Goal: Find specific page/section: Find specific page/section

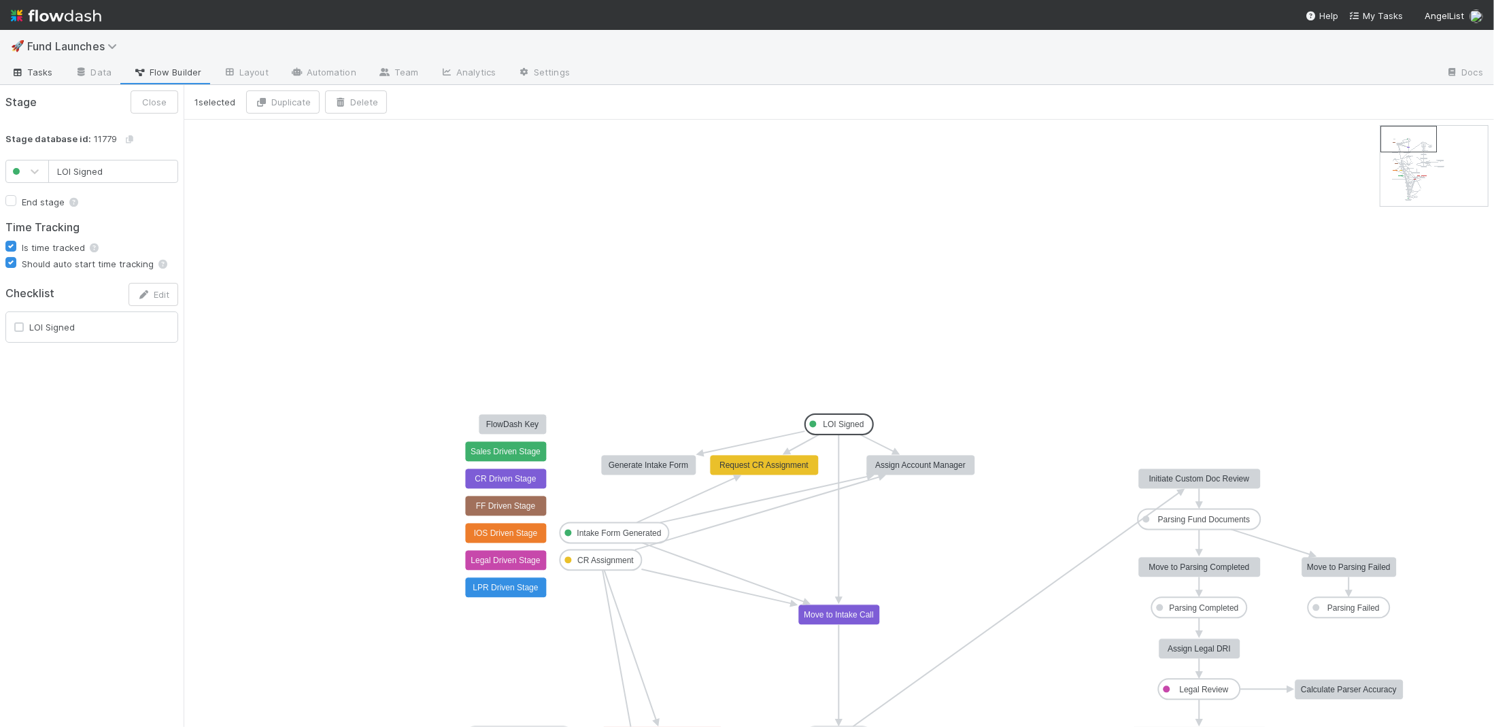
click at [40, 69] on span "Tasks" at bounding box center [32, 72] width 42 height 14
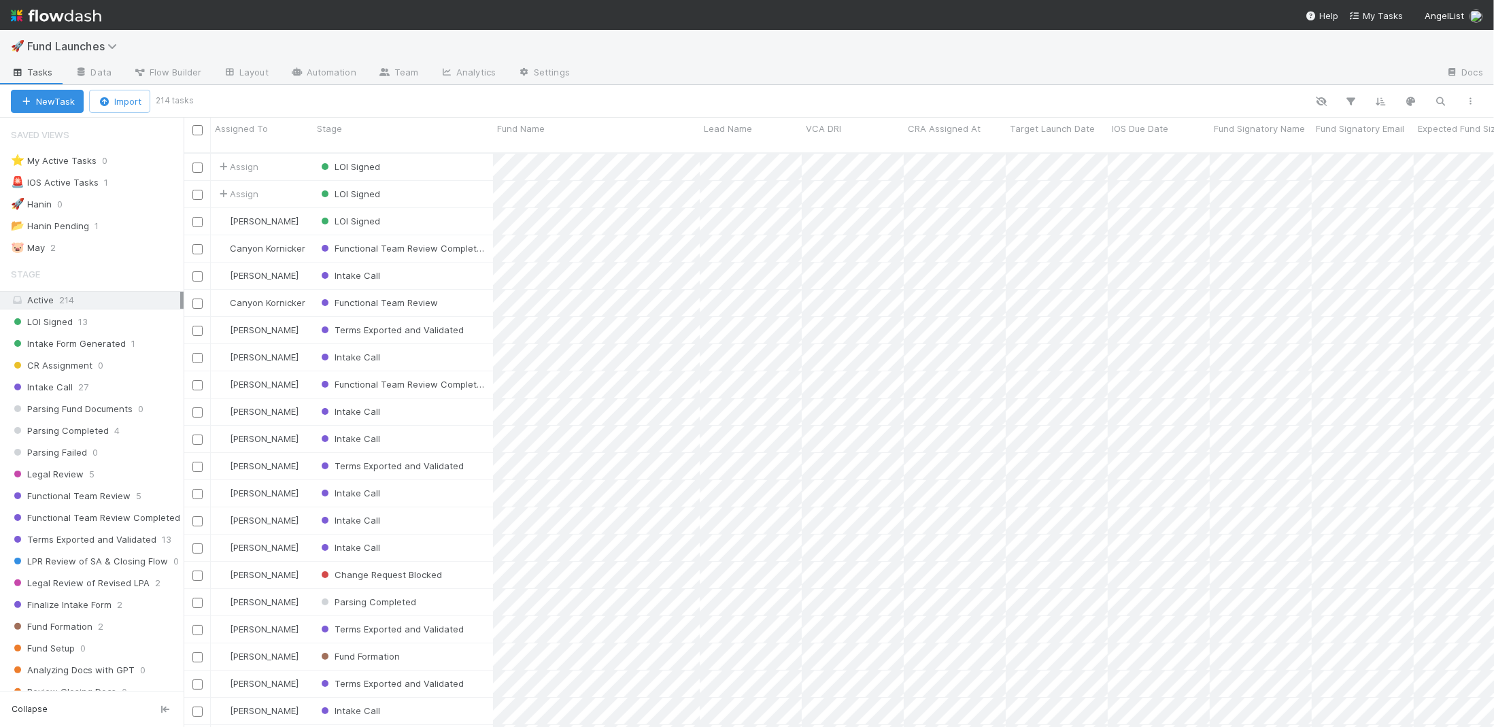
scroll to position [585, 1310]
click at [1439, 101] on icon "button" at bounding box center [1441, 101] width 14 height 12
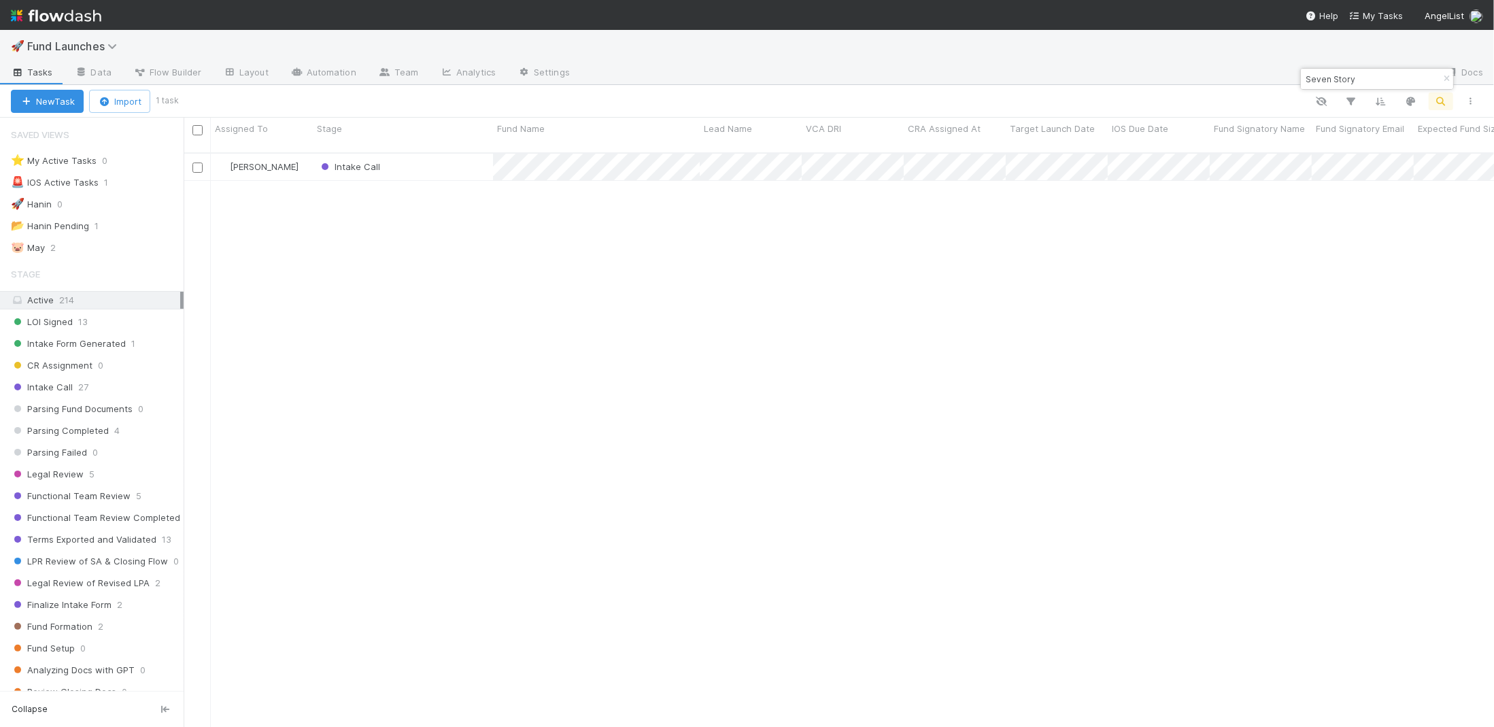
type input "Seven Story"
